Goal: Transaction & Acquisition: Purchase product/service

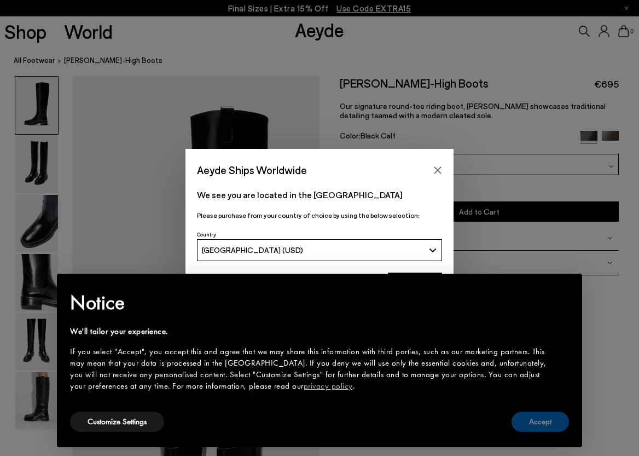
click at [529, 418] on button "Accept" at bounding box center [539, 421] width 57 height 20
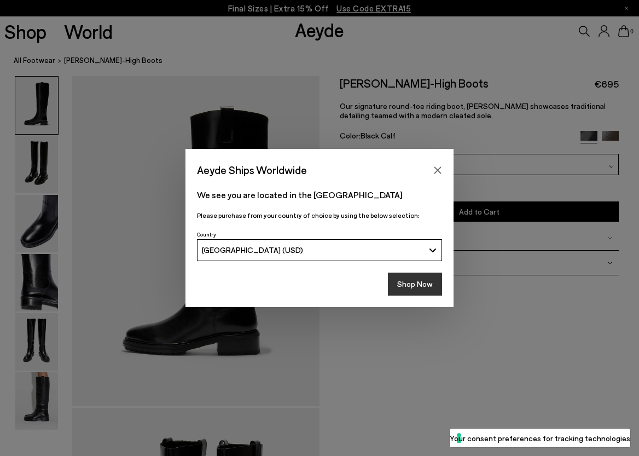
click at [409, 284] on button "Shop Now" at bounding box center [415, 283] width 54 height 23
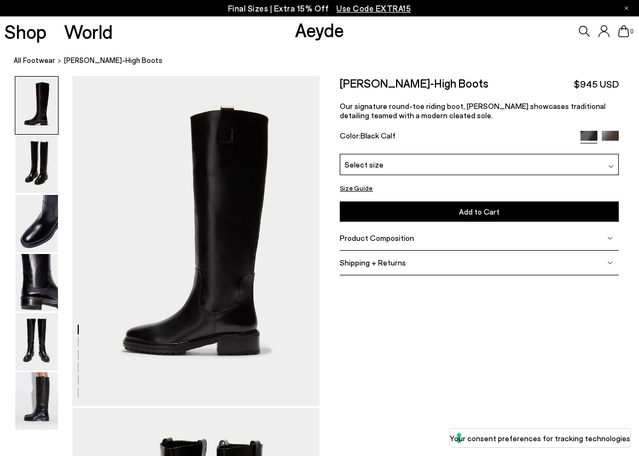
click at [253, 8] on p "Final Sizes | Extra 15% Off Use Code EXTRA15" at bounding box center [319, 9] width 183 height 14
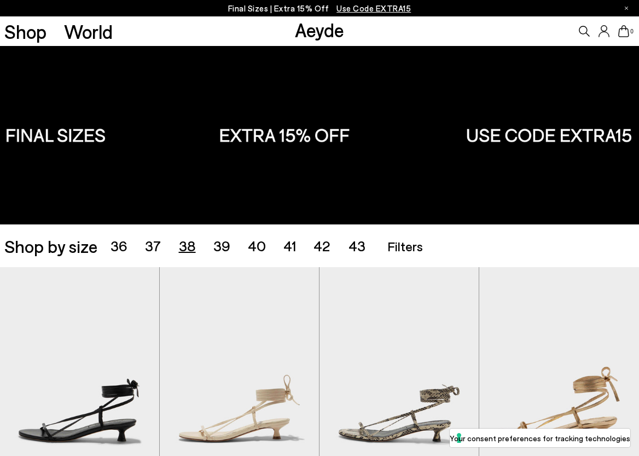
click at [188, 249] on span "38" at bounding box center [187, 245] width 17 height 17
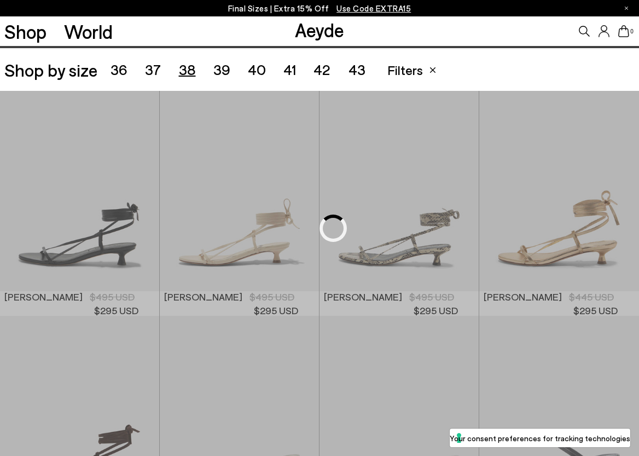
scroll to position [178, 0]
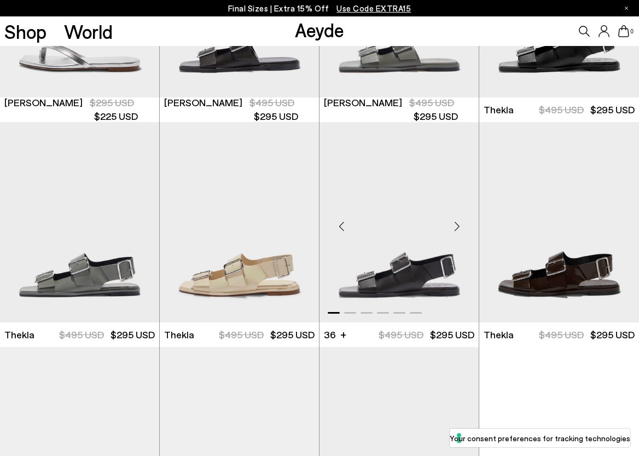
scroll to position [2846, 0]
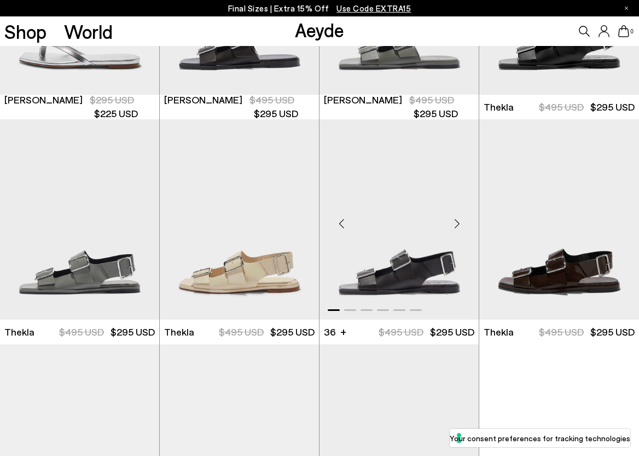
click at [411, 264] on img "1 / 6" at bounding box center [398, 219] width 159 height 200
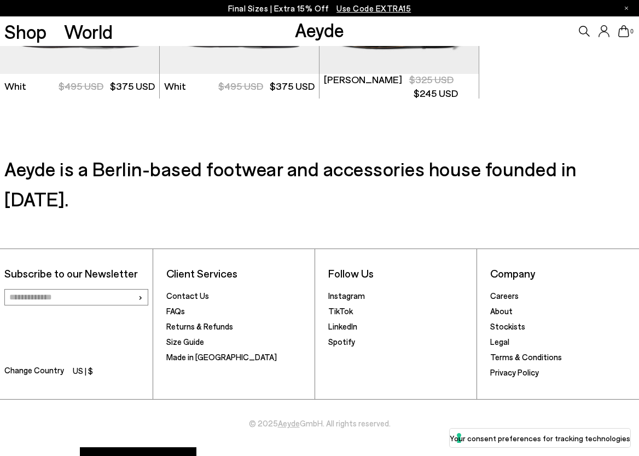
scroll to position [3127, 0]
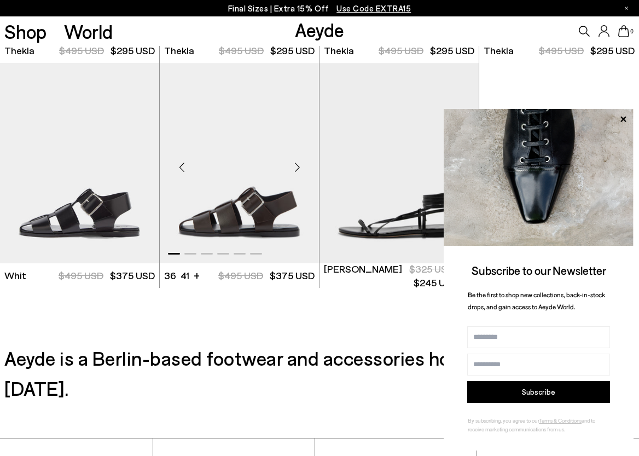
click at [269, 204] on img "1 / 6" at bounding box center [239, 163] width 159 height 200
